Goal: Task Accomplishment & Management: Use online tool/utility

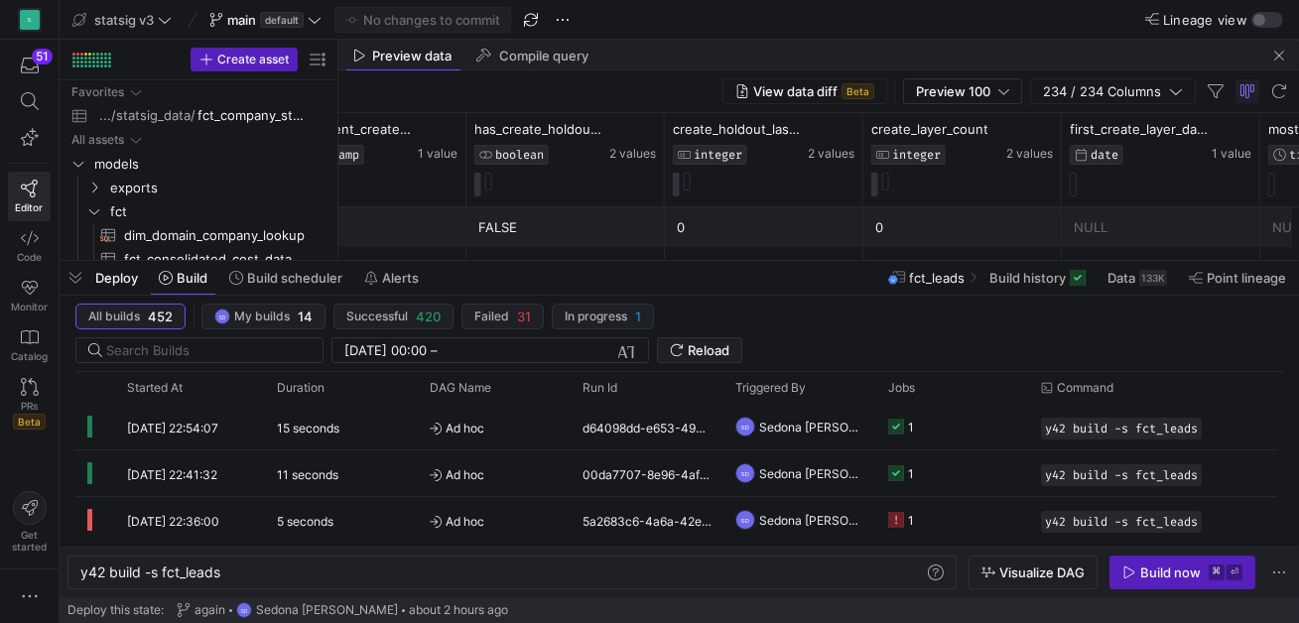
scroll to position [0, 140]
click at [81, 278] on span "button" at bounding box center [76, 278] width 32 height 34
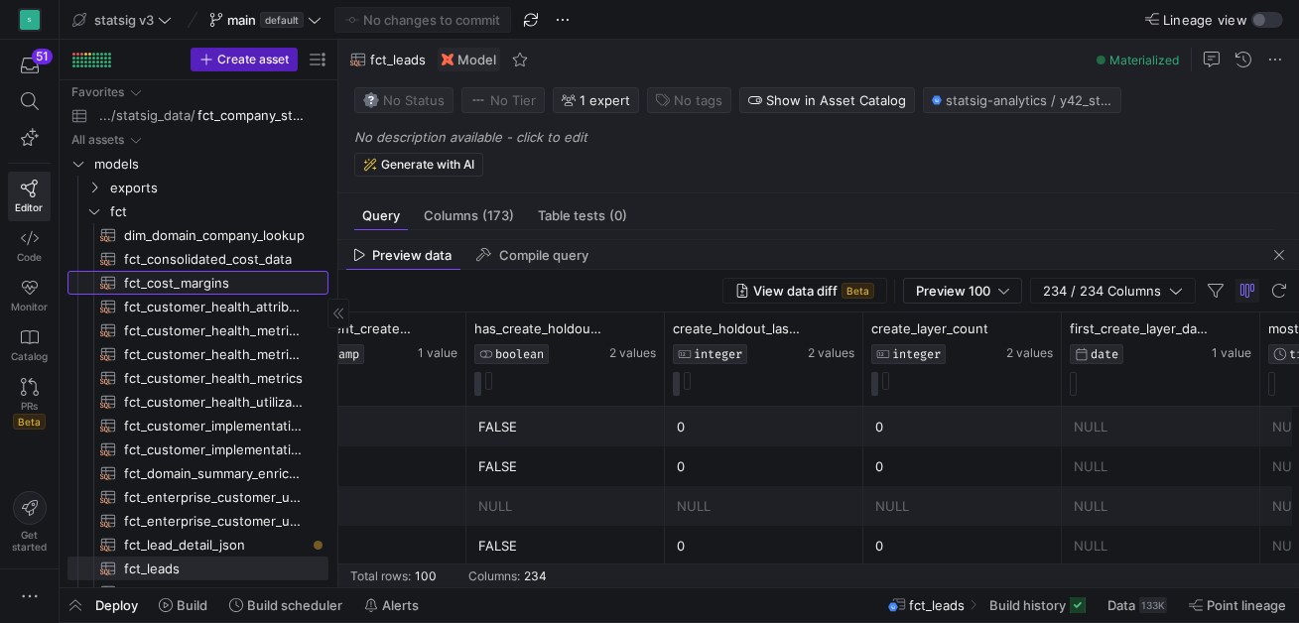
click at [164, 278] on span "fct_cost_margins​​​​​​​​​​" at bounding box center [215, 283] width 182 height 23
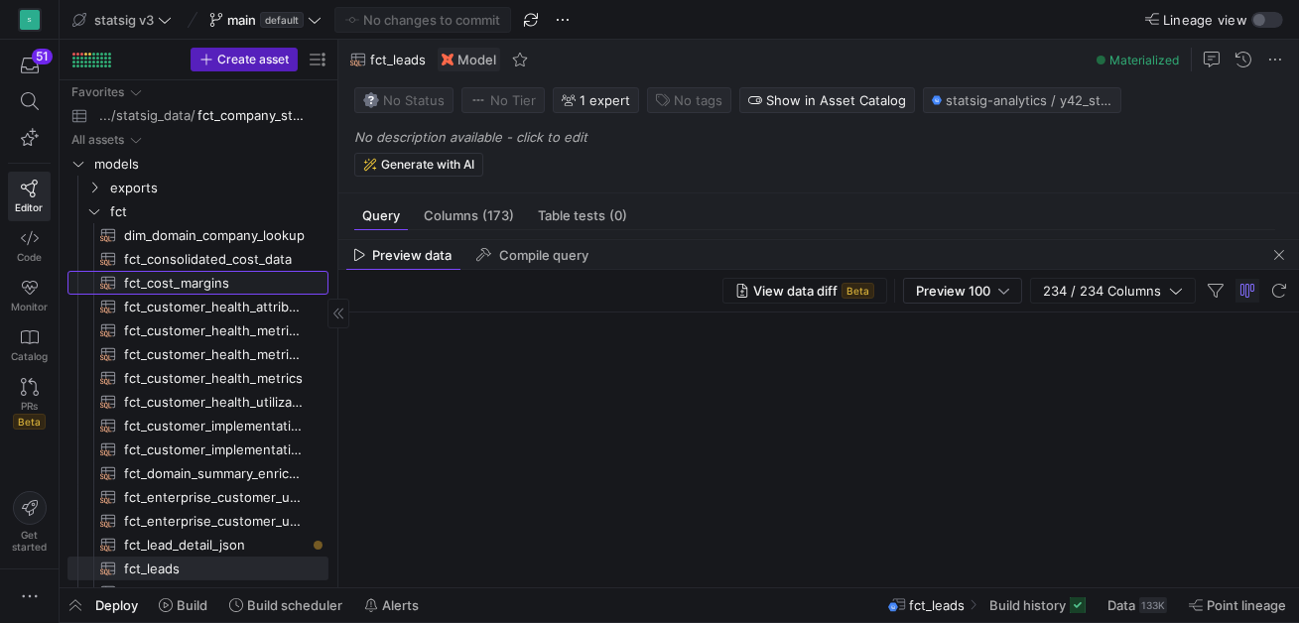
type textarea "WITH daily_revenue AS ( SELECT PARSE_DATE('%m/%d/%Y', `Date`) AS `date`, SAFE_C…"
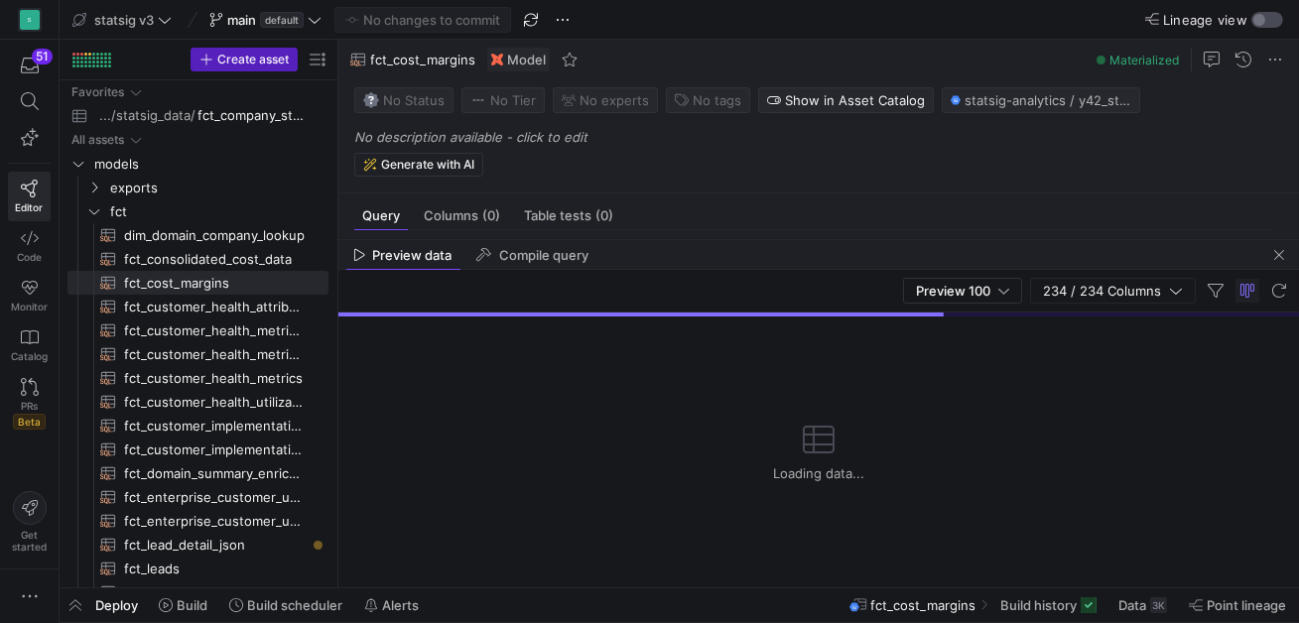
click at [1260, 21] on div "button" at bounding box center [1259, 20] width 12 height 12
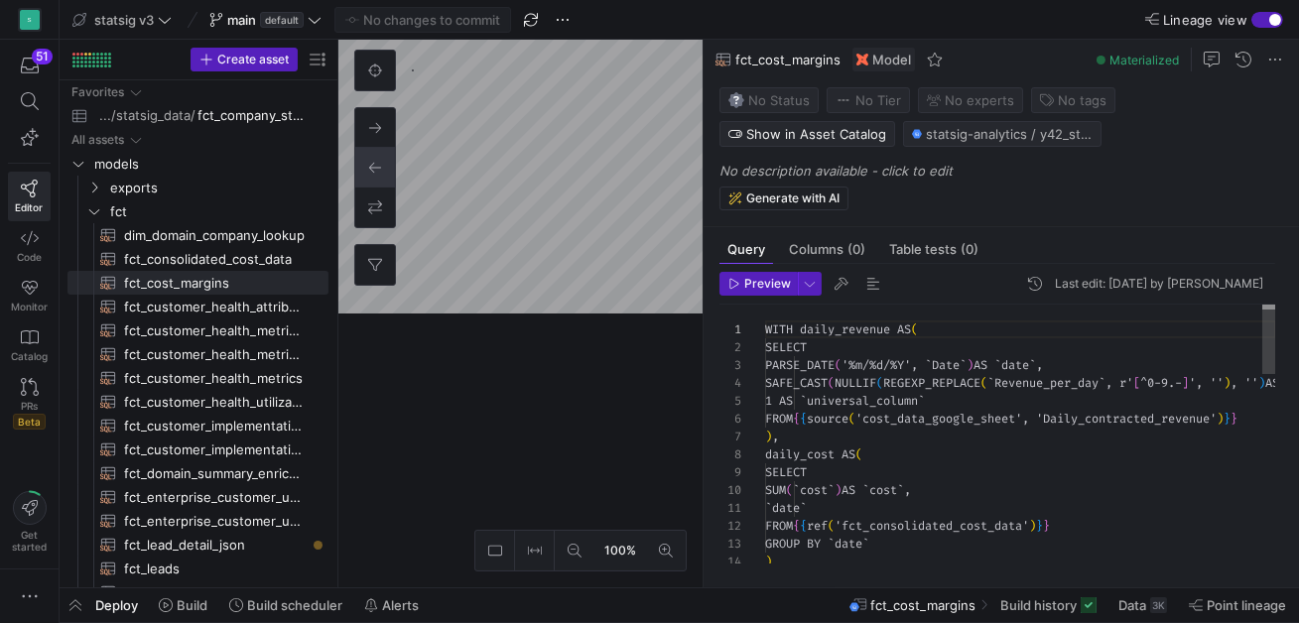
scroll to position [179, 0]
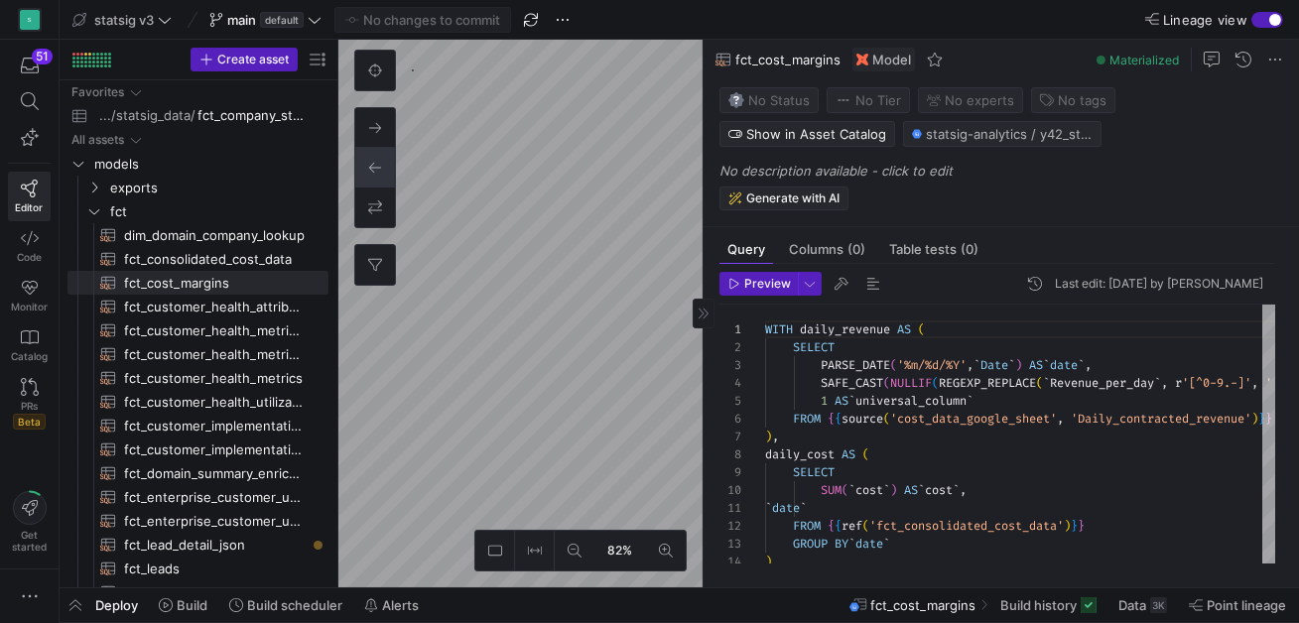
click at [725, 191] on as-split "82% 0 Query Columns (0) Table tests (0) Preview Last edit: [DATE] by [PERSON_NA…" at bounding box center [818, 314] width 961 height 548
click at [461, 14] on y42-editor-shell "statsig v3 main default No changes to commit Lineage view Create asset Drag her…" at bounding box center [679, 293] width 1239 height 587
click at [374, 98] on div "58% 0" at bounding box center [520, 314] width 364 height 548
click at [757, 229] on as-split "10% 0 Query Columns (0) Table tests (0) Preview Last edit: [DATE] by [PERSON_NA…" at bounding box center [818, 314] width 961 height 548
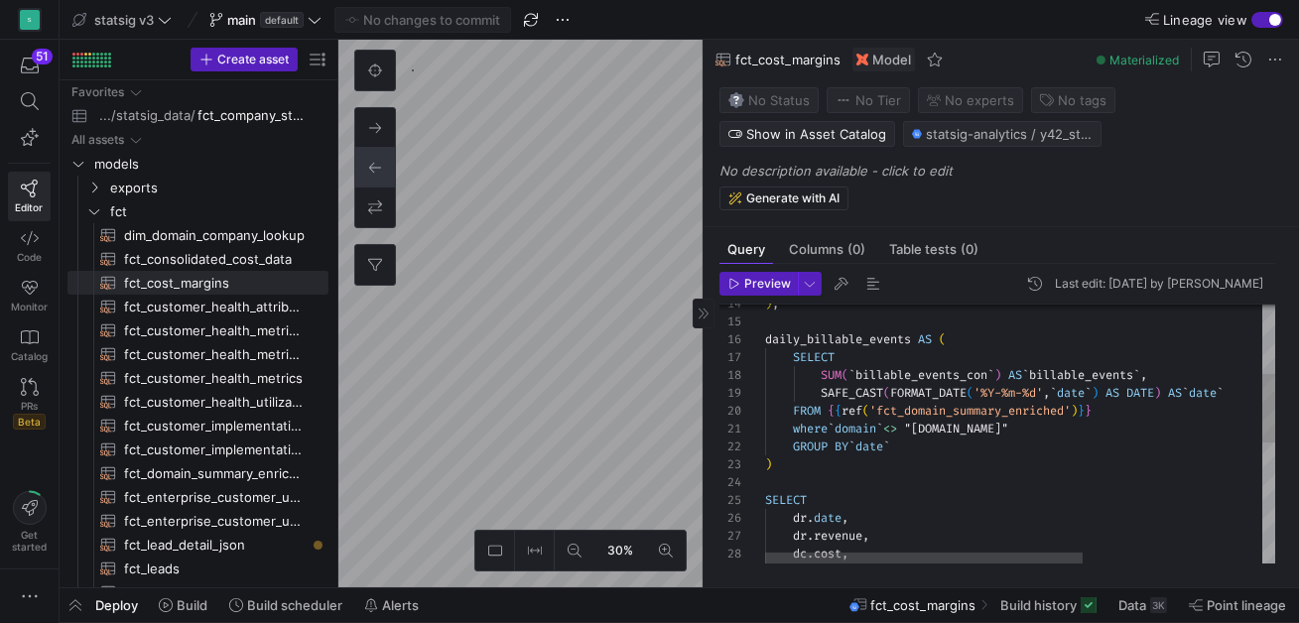
scroll to position [124, 157]
click at [924, 375] on div ") , daily_billable_events AS ( SELECT SUM ( ` billable_events_con ` ) AS ` bill…" at bounding box center [1164, 534] width 799 height 974
click at [921, 442] on div ") , daily_billable_events AS ( SELECT SUM ( ` billable_events_con ` ) AS ` bill…" at bounding box center [1164, 534] width 799 height 974
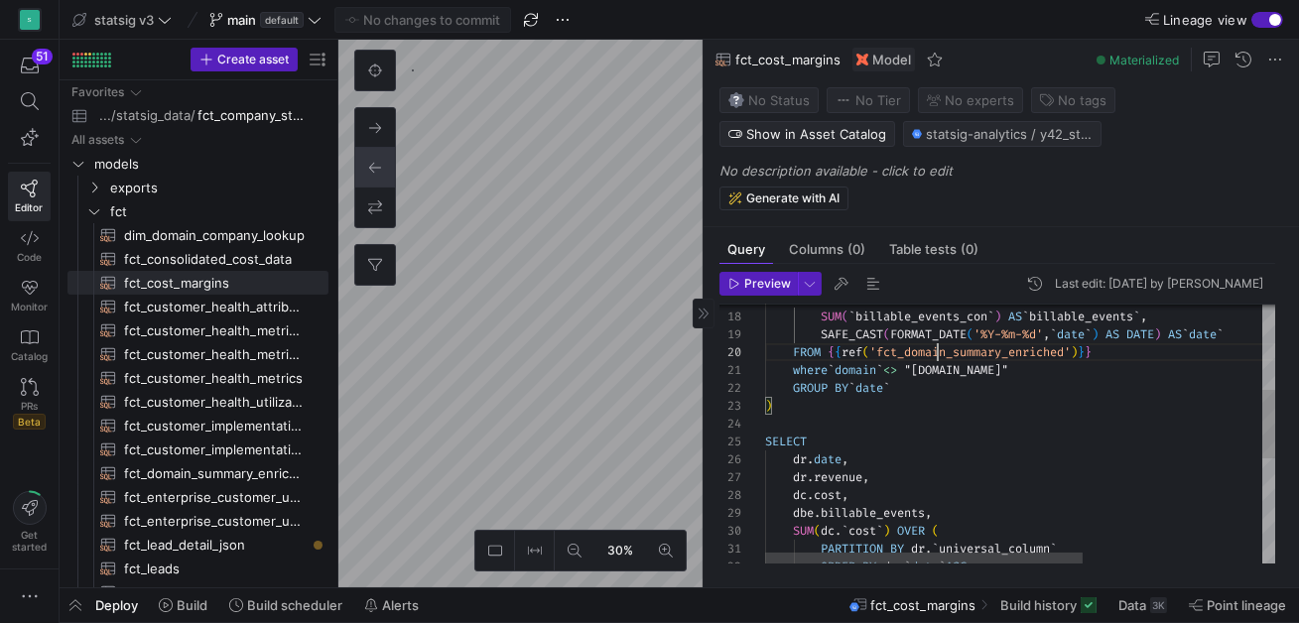
scroll to position [160, 172]
click at [940, 350] on div "SELECT SUM ( ` billable_events_con ` ) AS ` billable_events ` , SAFE_CAST ( FOR…" at bounding box center [1164, 475] width 799 height 974
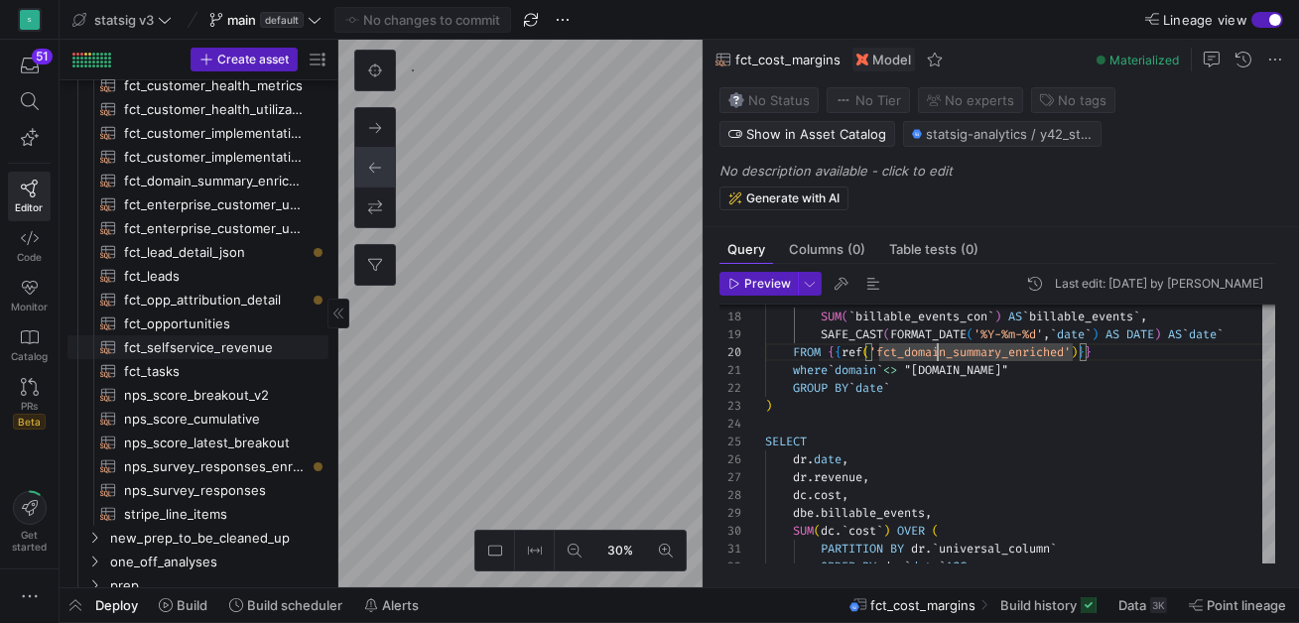
scroll to position [237, 0]
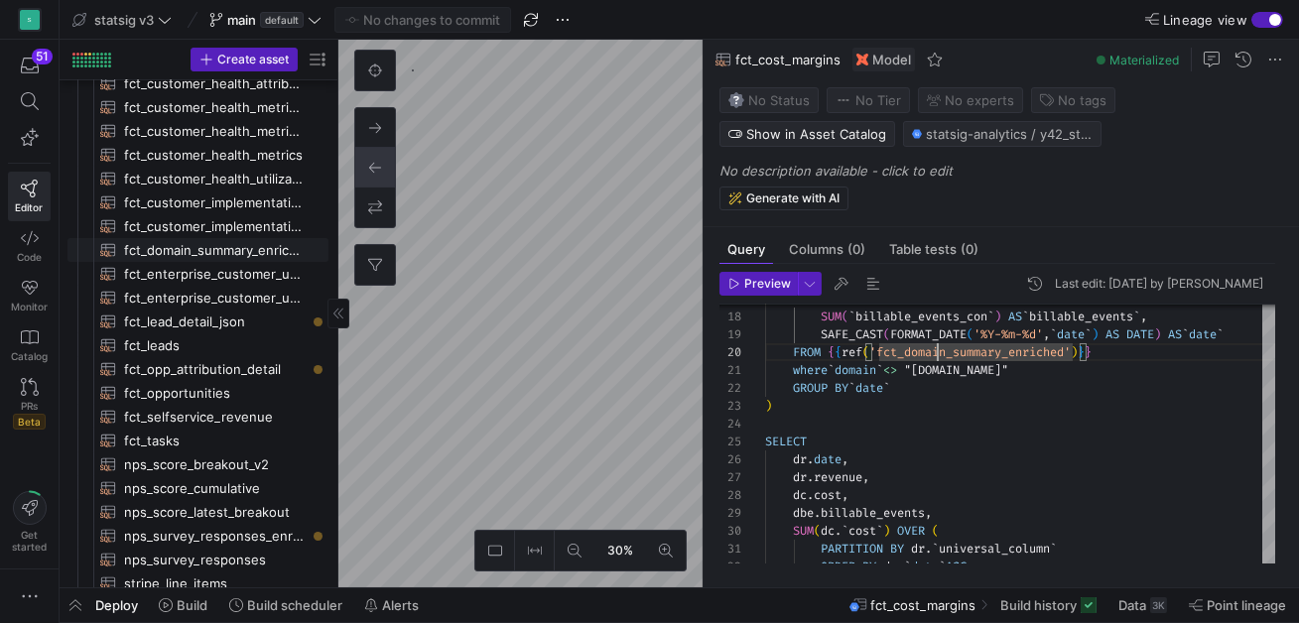
click at [186, 244] on span "fct_domain_summary_enriched​​​​​​​​​​" at bounding box center [215, 250] width 182 height 23
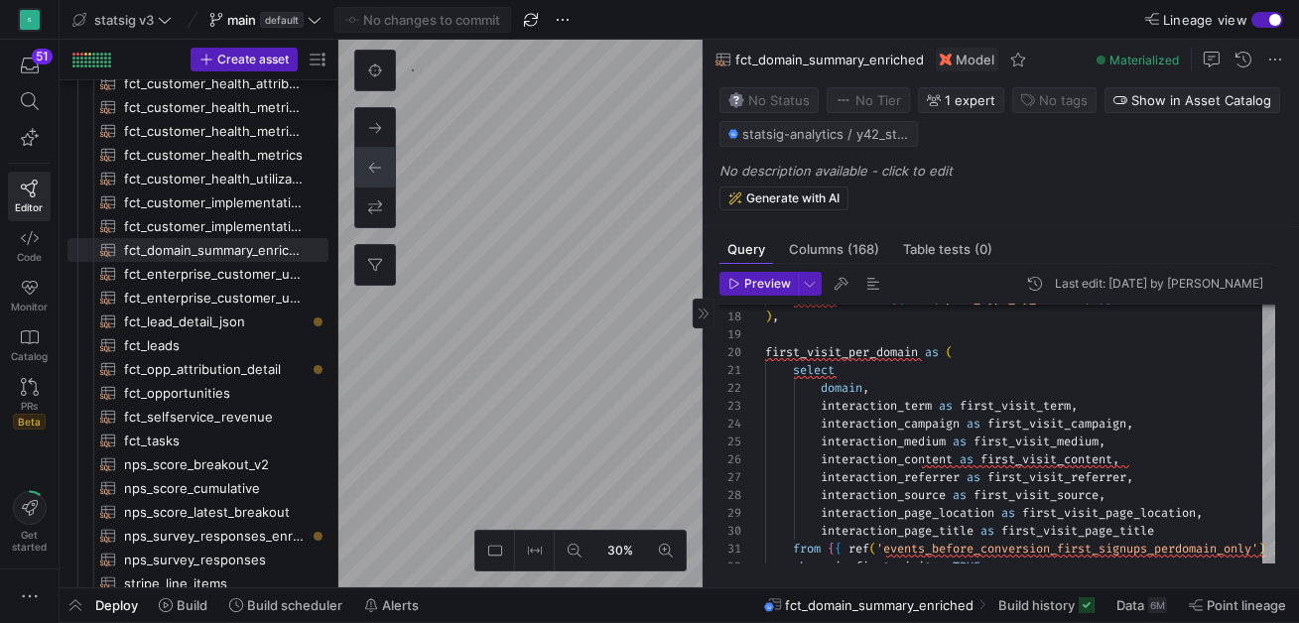
click at [1124, 63] on span "Materialized" at bounding box center [1143, 60] width 69 height 15
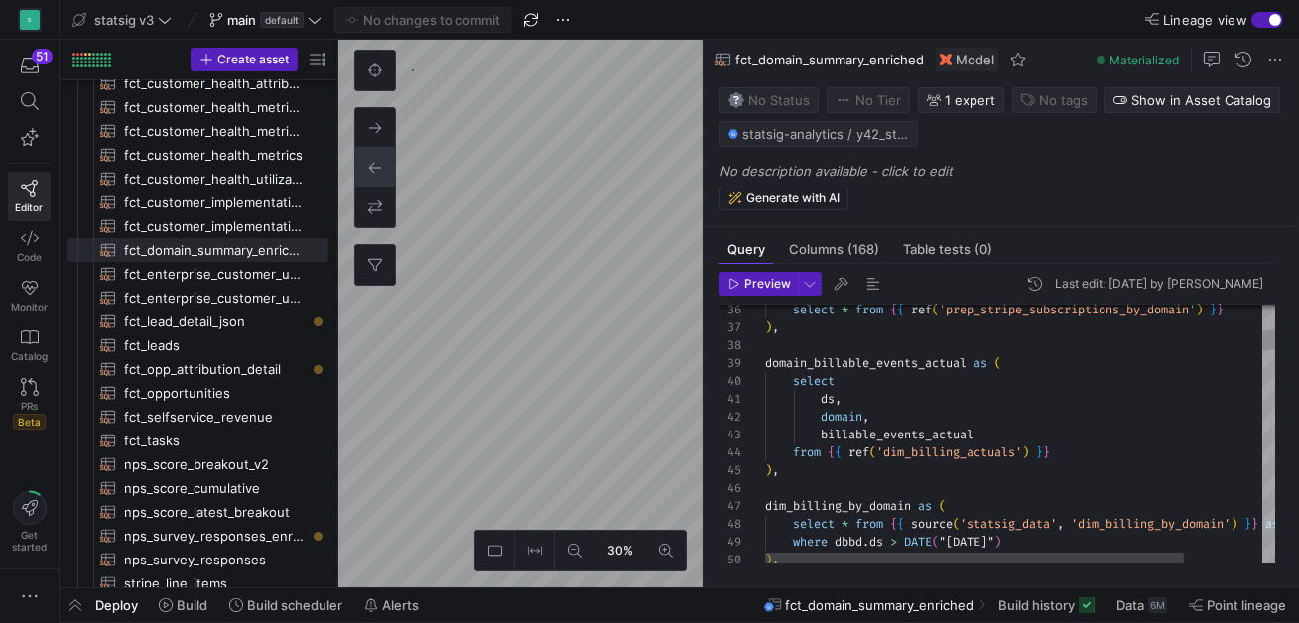
type textarea "ds, domain, billable_events_actual from {{ ref('dim_billing_actuals') }} ), dim…"
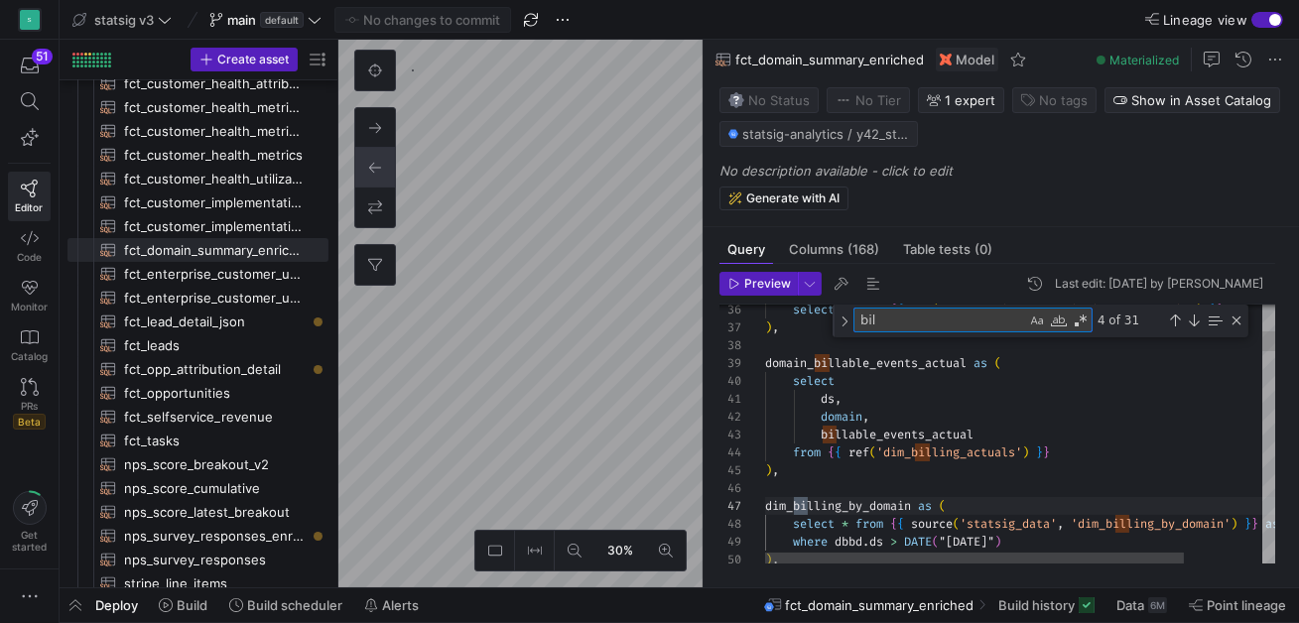
type textarea "bill"
type textarea "opbd.* except (domain), slibd.* except (ds, domain), ssbd.* except (domain), fv…"
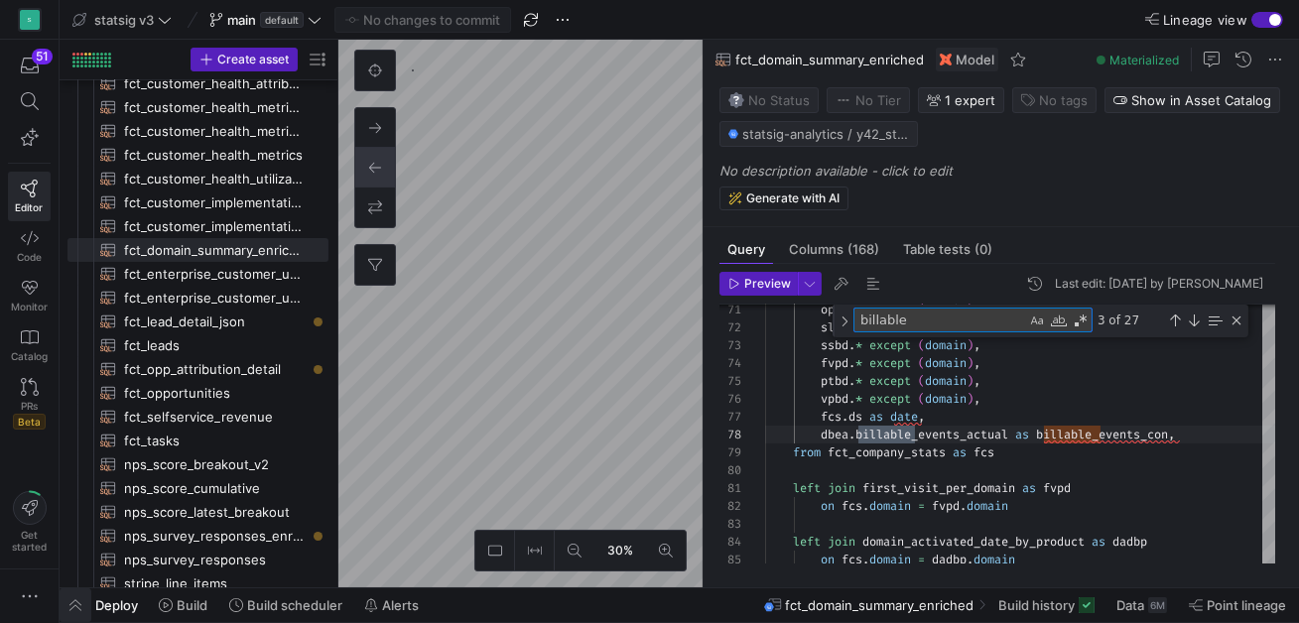
type textarea "billable"
click at [81, 606] on span "button" at bounding box center [76, 605] width 32 height 34
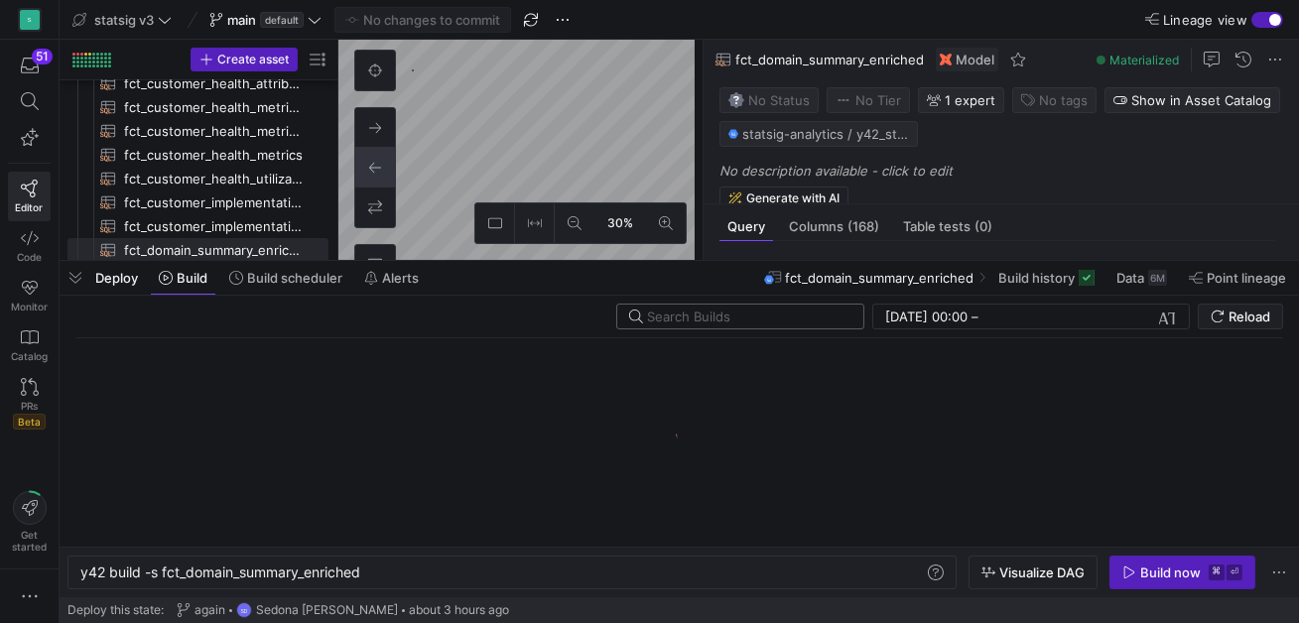
click at [757, 312] on input "text" at bounding box center [747, 317] width 200 height 16
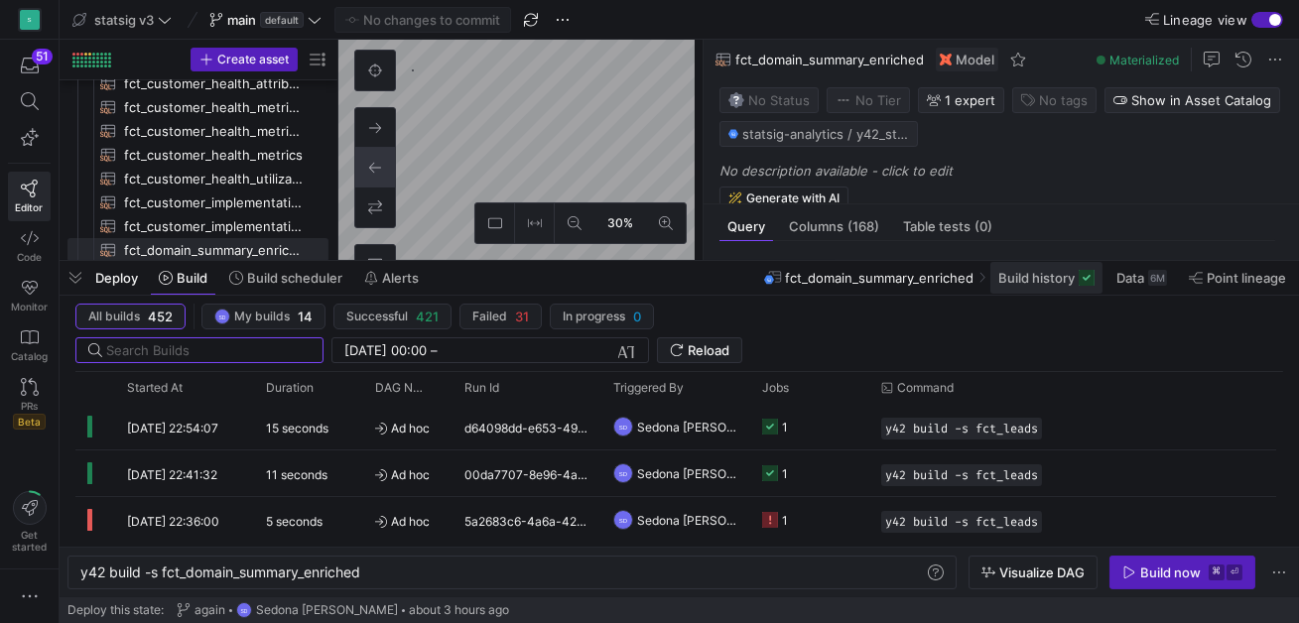
click at [1062, 278] on span "Build history" at bounding box center [1036, 278] width 76 height 16
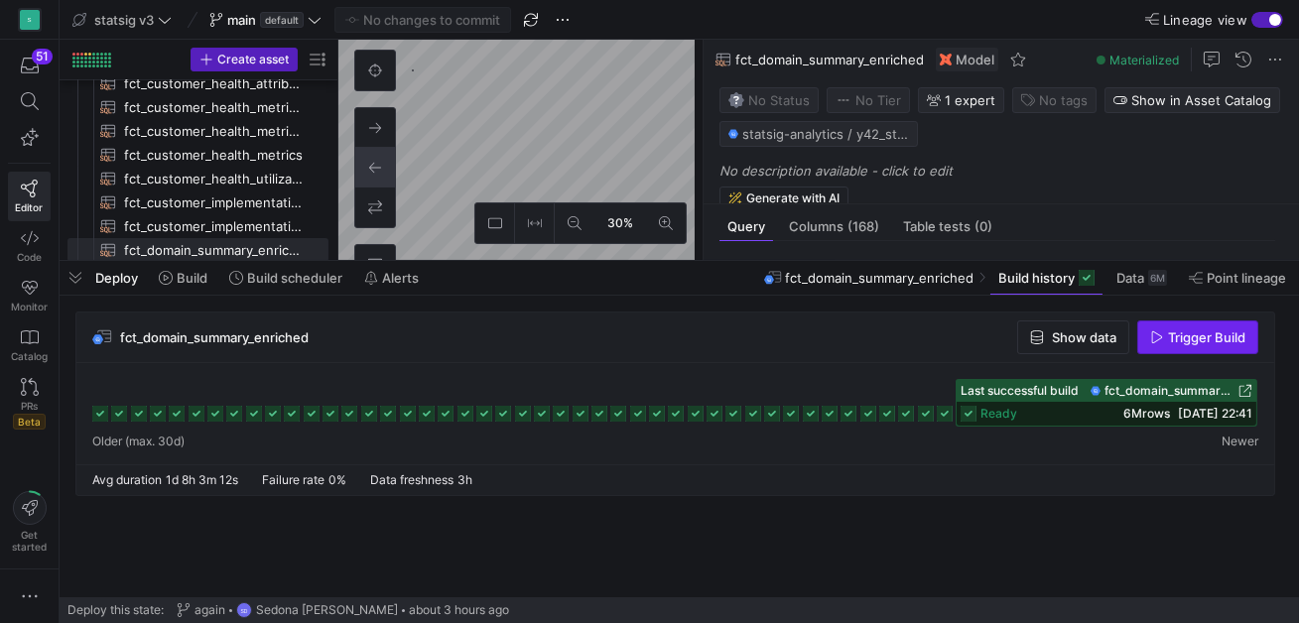
click at [1174, 340] on span "Trigger Build" at bounding box center [1206, 337] width 77 height 16
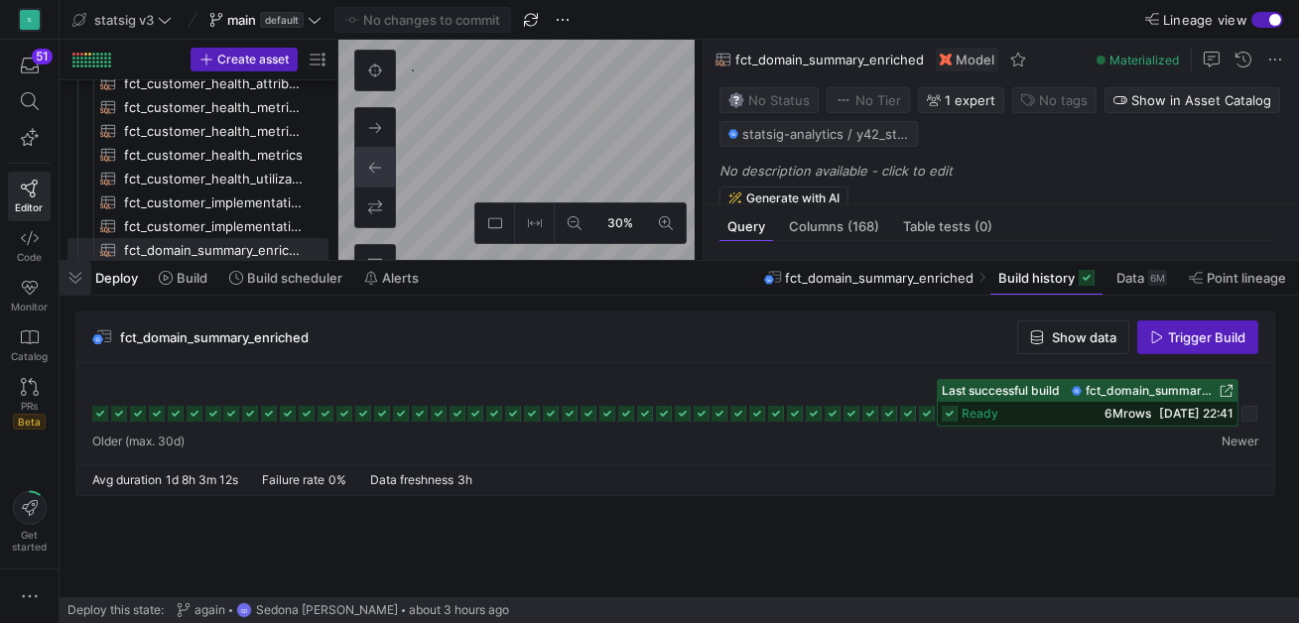
click at [77, 280] on span "button" at bounding box center [76, 278] width 32 height 34
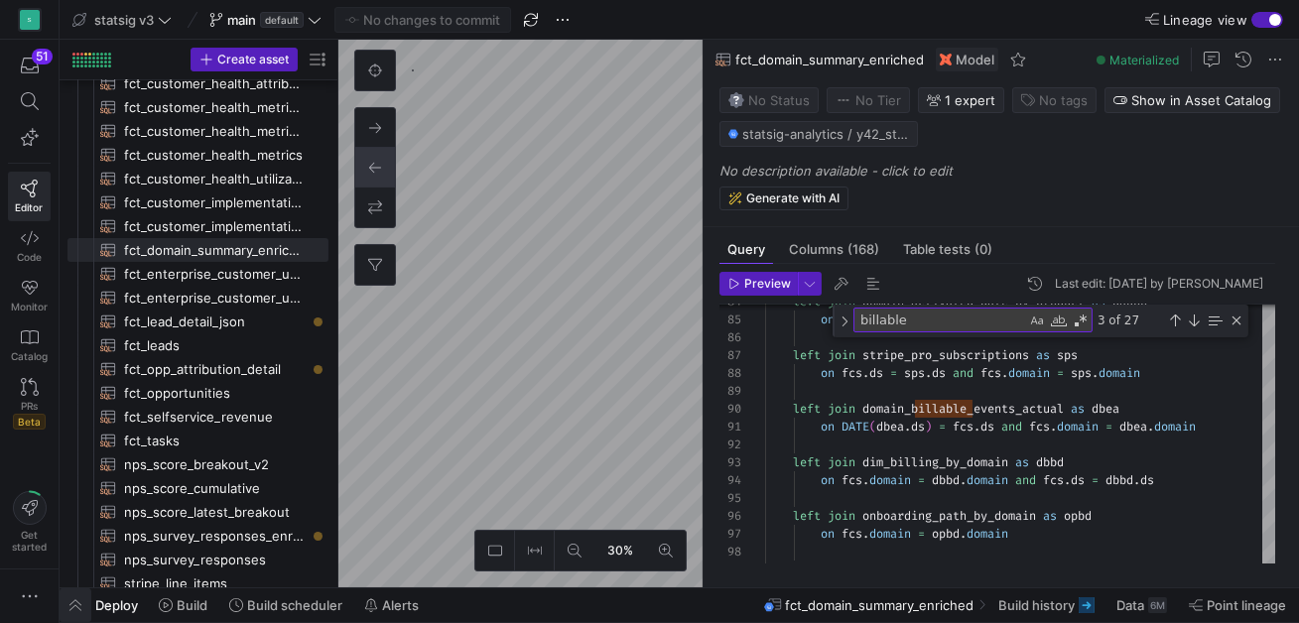
click at [77, 605] on span "button" at bounding box center [76, 605] width 32 height 34
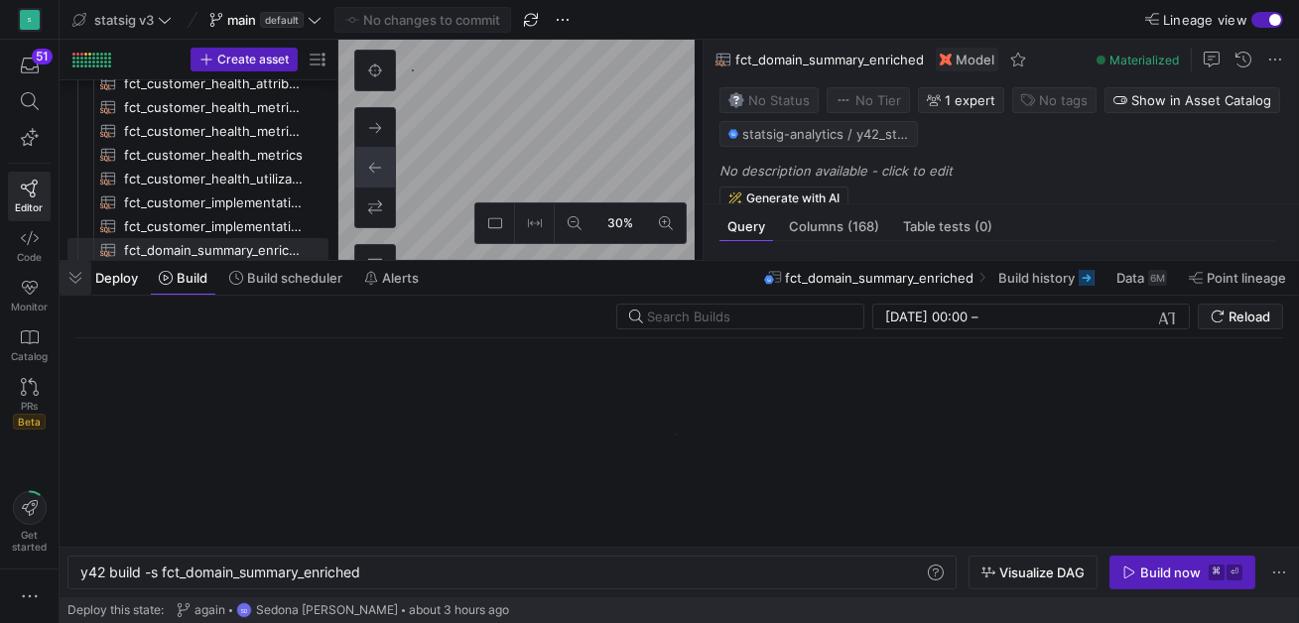
click at [72, 289] on span "button" at bounding box center [76, 278] width 32 height 34
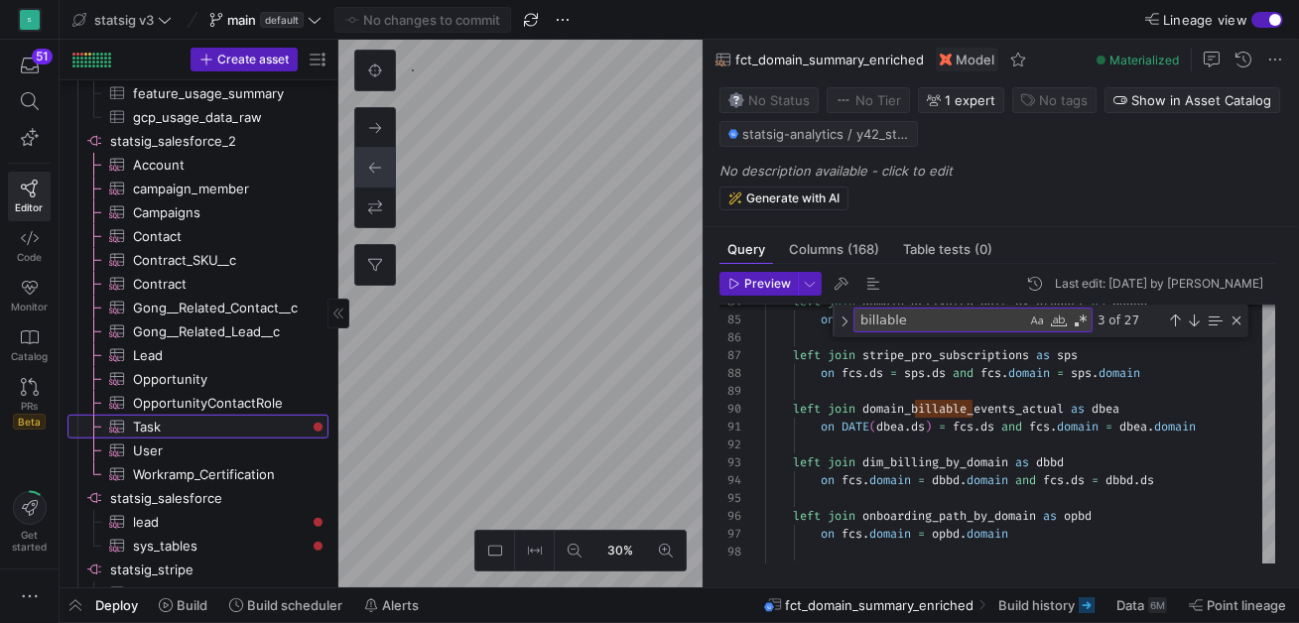
click at [145, 430] on span "Task​​​​​​​​​" at bounding box center [219, 427] width 173 height 23
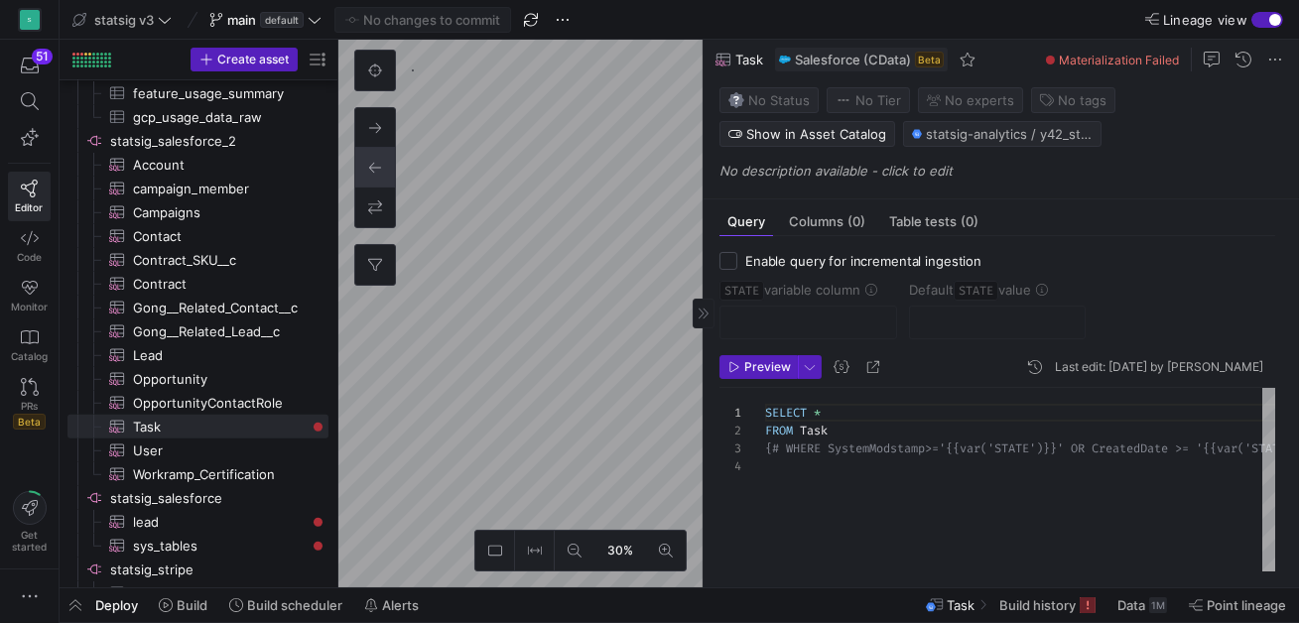
click at [1130, 62] on span "Materialization Failed" at bounding box center [1119, 60] width 120 height 15
click at [1066, 609] on span "Build history" at bounding box center [1037, 605] width 76 height 16
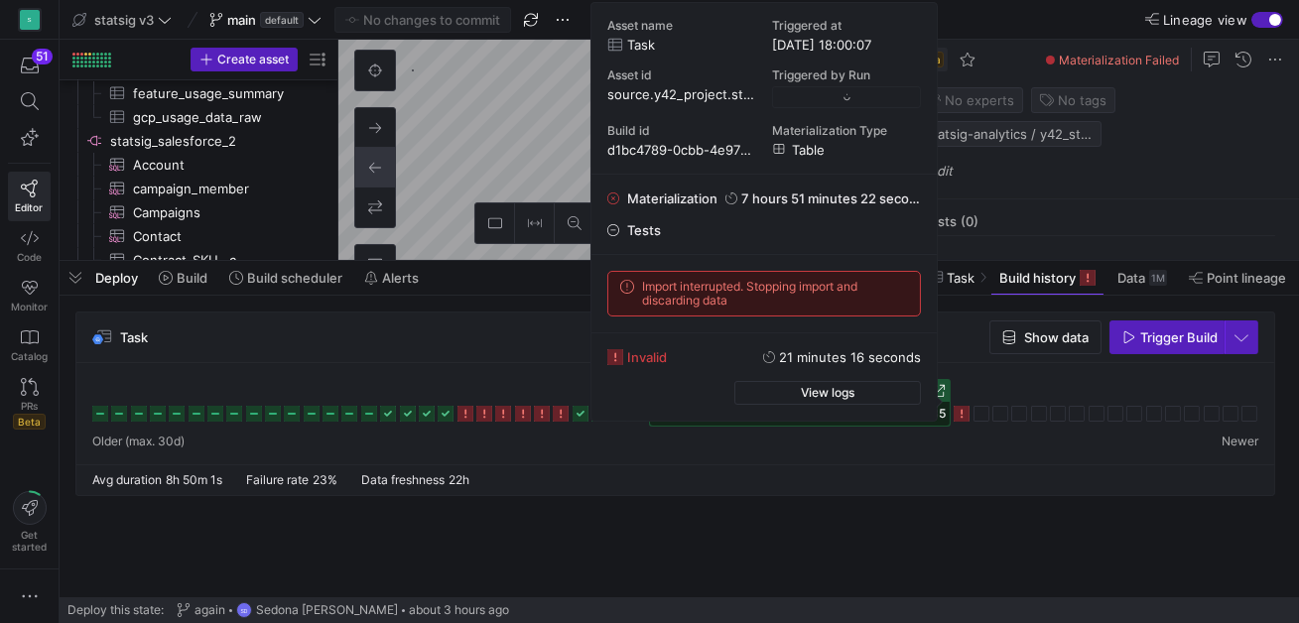
click at [964, 414] on icon at bounding box center [962, 414] width 16 height 16
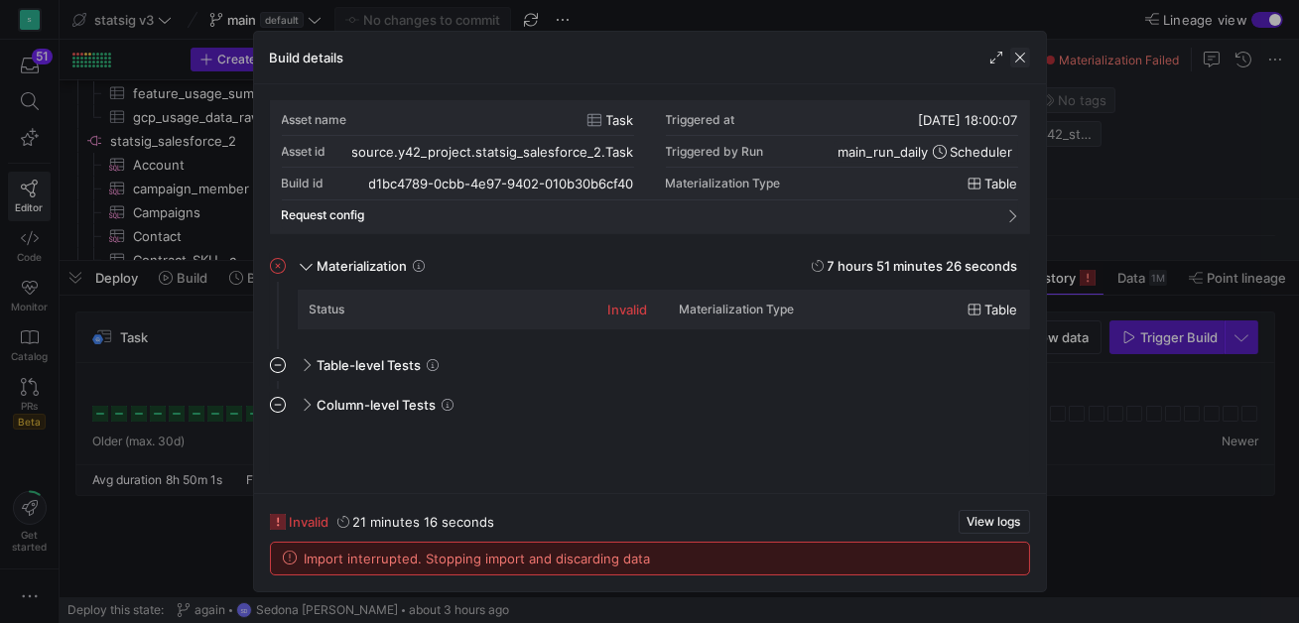
click at [1019, 58] on span "button" at bounding box center [1020, 58] width 20 height 20
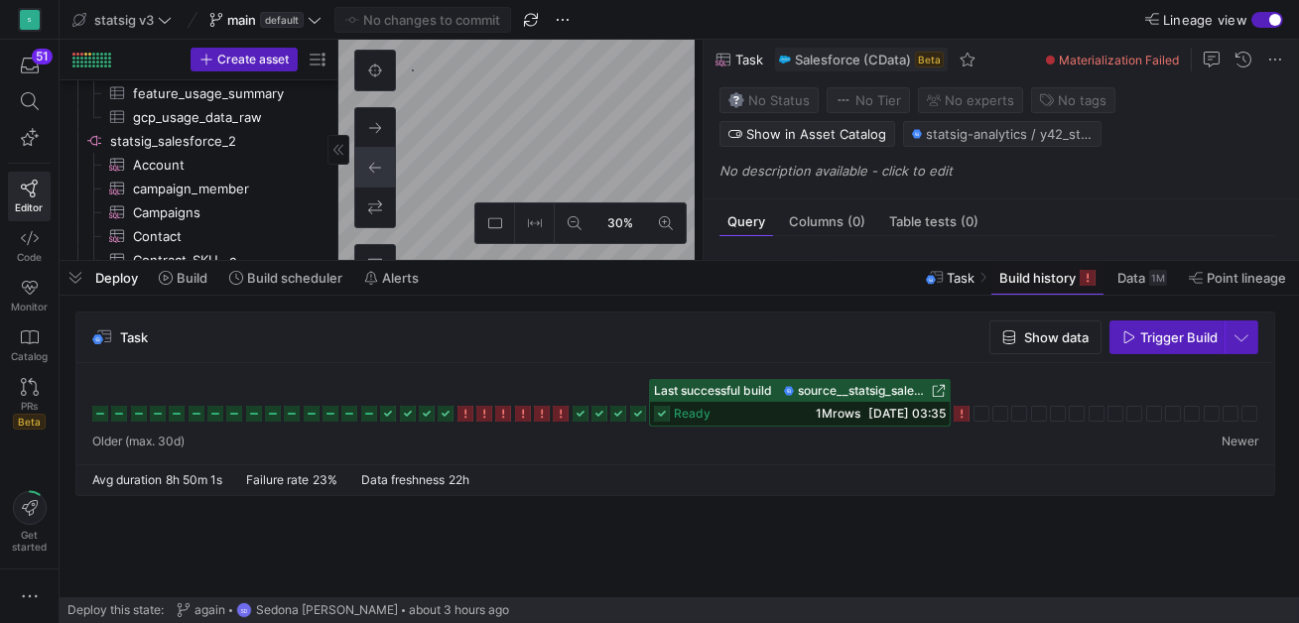
click at [76, 277] on span "button" at bounding box center [76, 278] width 32 height 34
